Goal: Navigation & Orientation: Go to known website

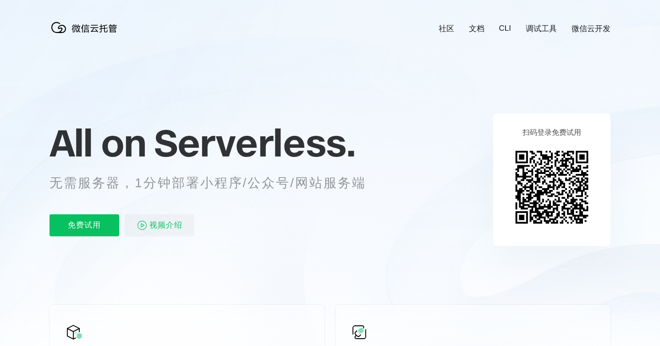
scroll to position [0, 1630]
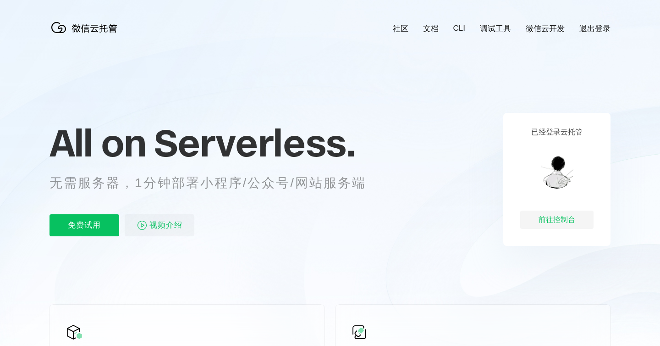
scroll to position [0, 1630]
click at [559, 220] on div "前往控制台" at bounding box center [556, 219] width 73 height 18
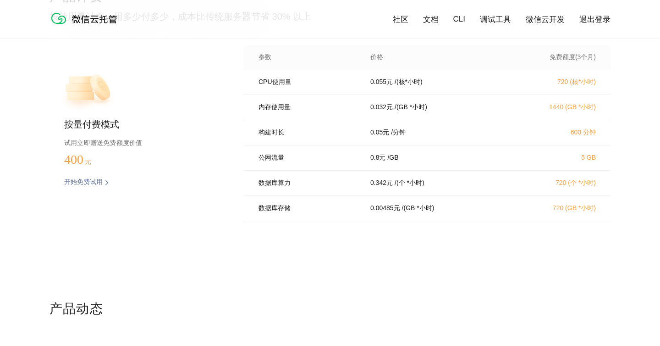
scroll to position [131, 0]
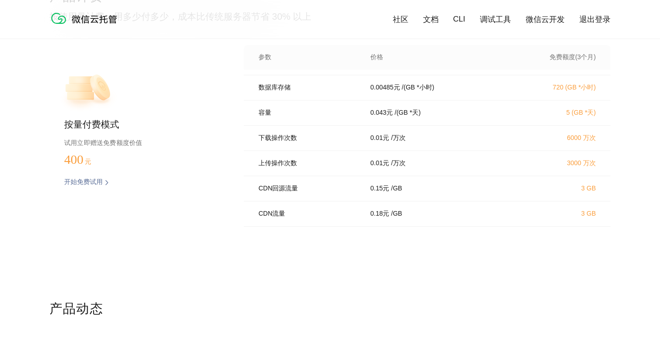
click at [105, 185] on img at bounding box center [107, 182] width 5 height 9
